Goal: Task Accomplishment & Management: Complete application form

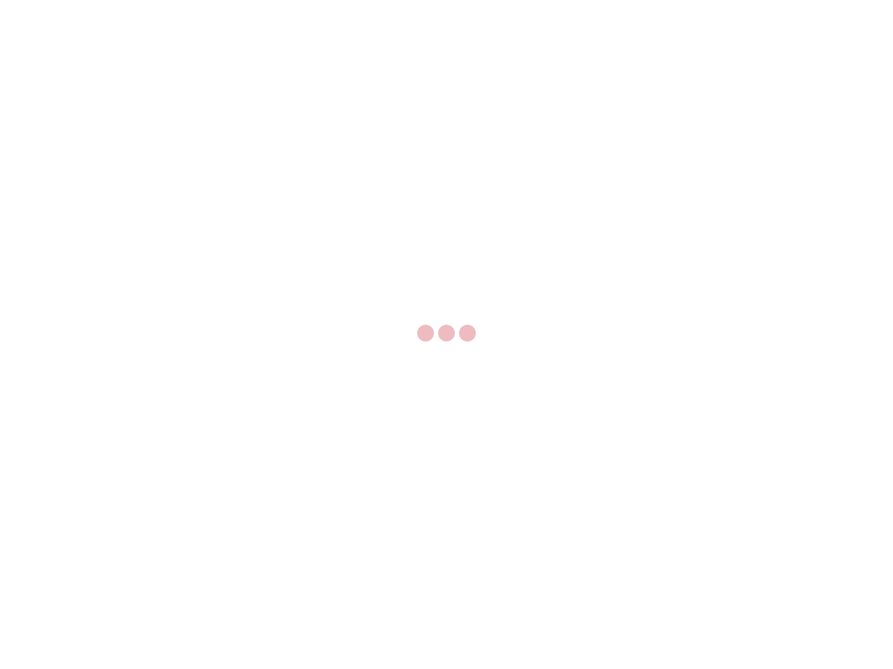
select select "US"
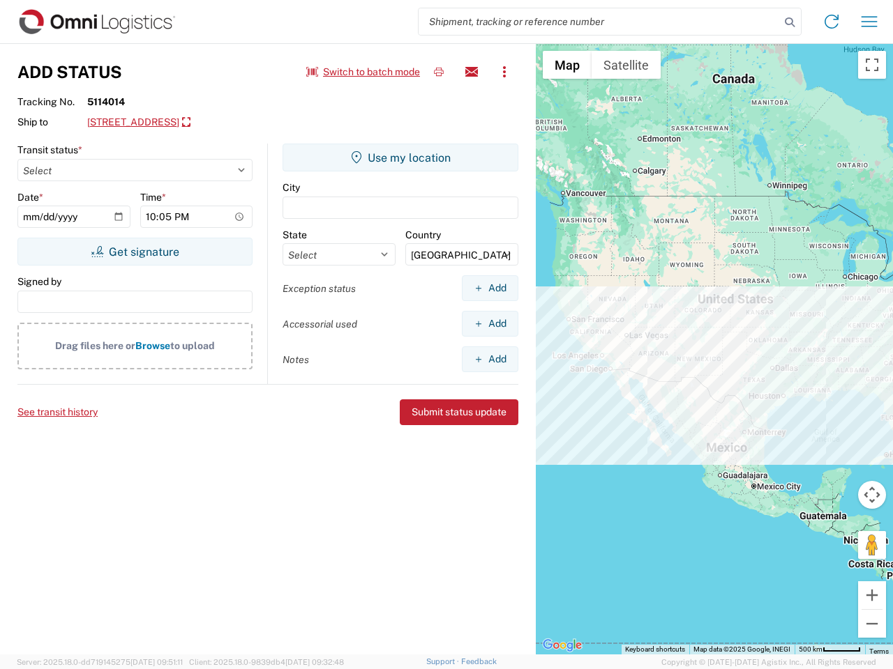
click at [599, 22] on input "search" at bounding box center [598, 21] width 361 height 26
click at [789, 22] on icon at bounding box center [790, 23] width 20 height 20
click at [831, 22] on icon at bounding box center [831, 21] width 22 height 22
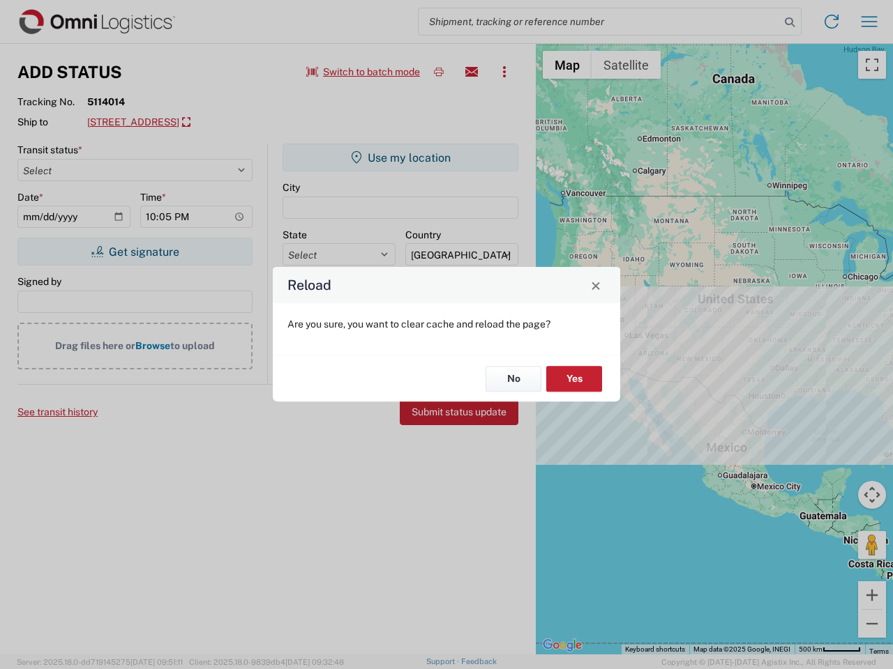
click at [869, 22] on div "Reload Are you sure, you want to clear cache and reload the page? No Yes" at bounding box center [446, 334] width 893 height 669
click at [363, 72] on div "Reload Are you sure, you want to clear cache and reload the page? No Yes" at bounding box center [446, 334] width 893 height 669
click at [439, 72] on div "Reload Are you sure, you want to clear cache and reload the page? No Yes" at bounding box center [446, 334] width 893 height 669
click at [471, 72] on div "Reload Are you sure, you want to clear cache and reload the page? No Yes" at bounding box center [446, 334] width 893 height 669
click at [504, 72] on div "Reload Are you sure, you want to clear cache and reload the page? No Yes" at bounding box center [446, 334] width 893 height 669
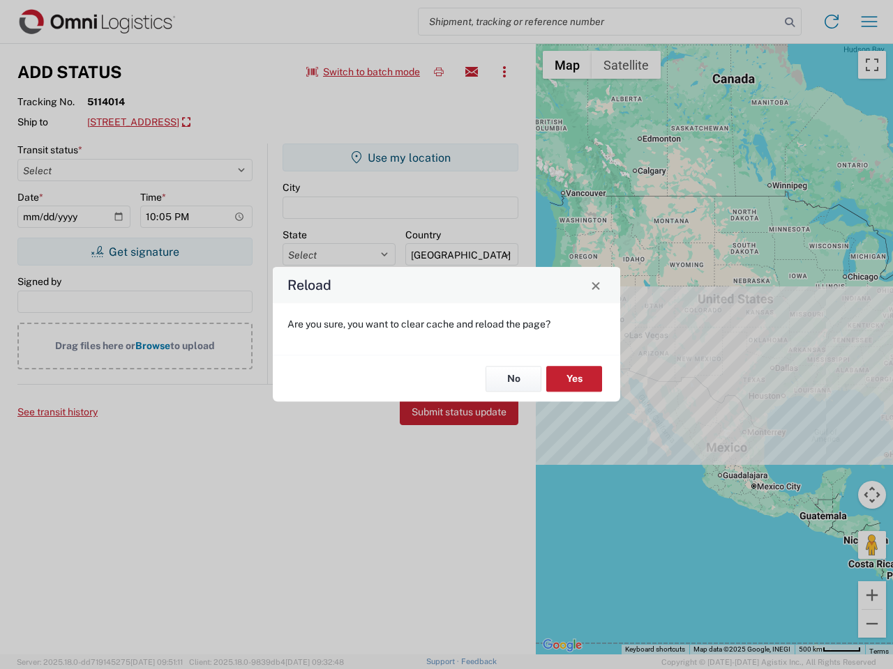
click at [213, 123] on div "Reload Are you sure, you want to clear cache and reload the page? No Yes" at bounding box center [446, 334] width 893 height 669
click at [135, 252] on div "Reload Are you sure, you want to clear cache and reload the page? No Yes" at bounding box center [446, 334] width 893 height 669
